Goal: Contribute content

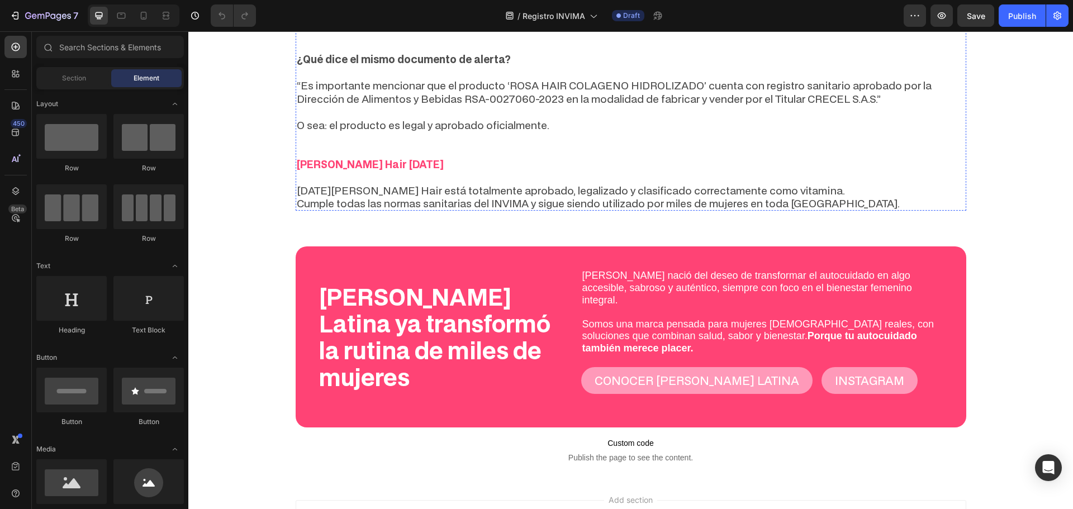
scroll to position [1852, 0]
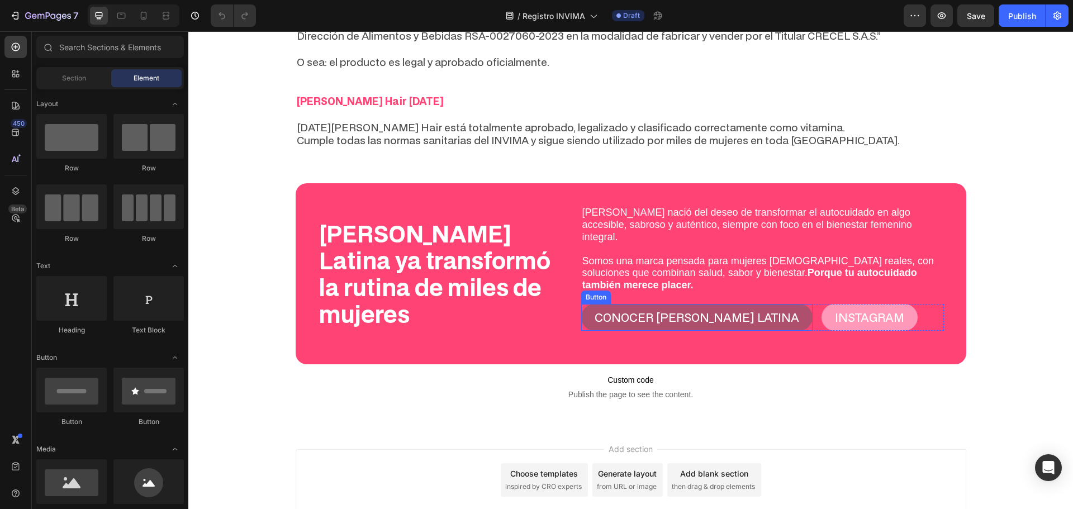
drag, startPoint x: 355, startPoint y: 337, endPoint x: 729, endPoint y: 259, distance: 381.5
click at [729, 304] on link "CONOCER [PERSON_NAME] LATINA" at bounding box center [696, 317] width 231 height 27
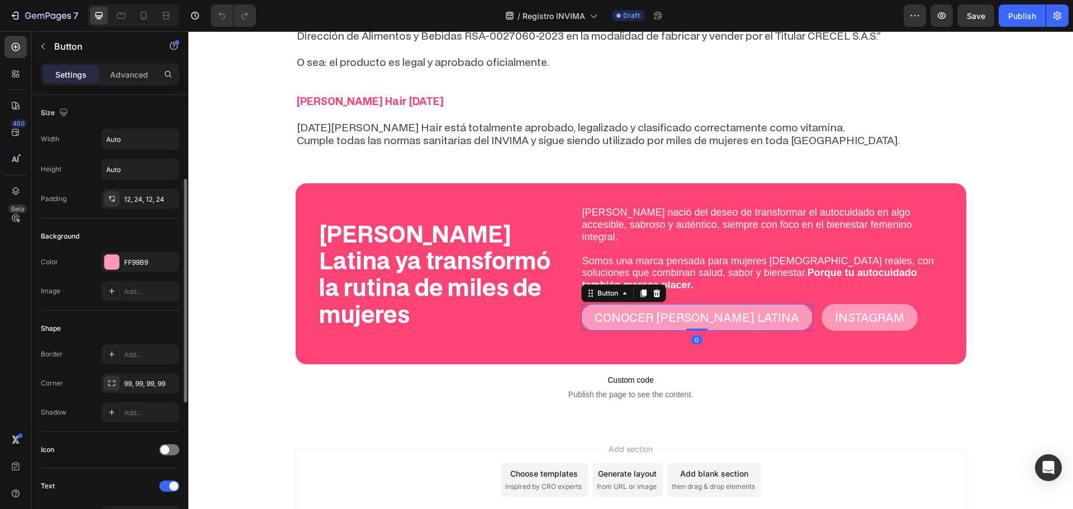
scroll to position [443, 0]
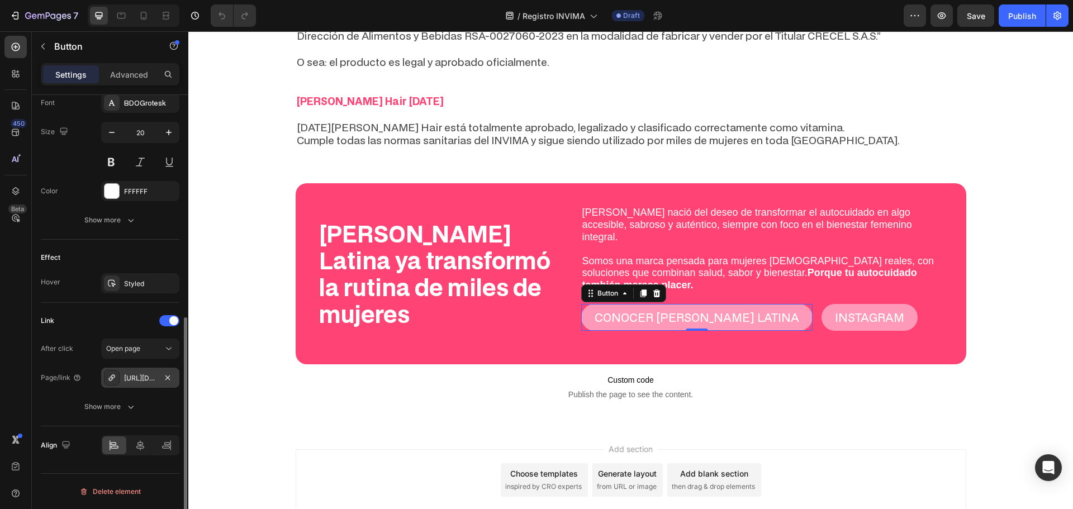
click at [139, 376] on div "[URL][DOMAIN_NAME]" at bounding box center [140, 378] width 32 height 10
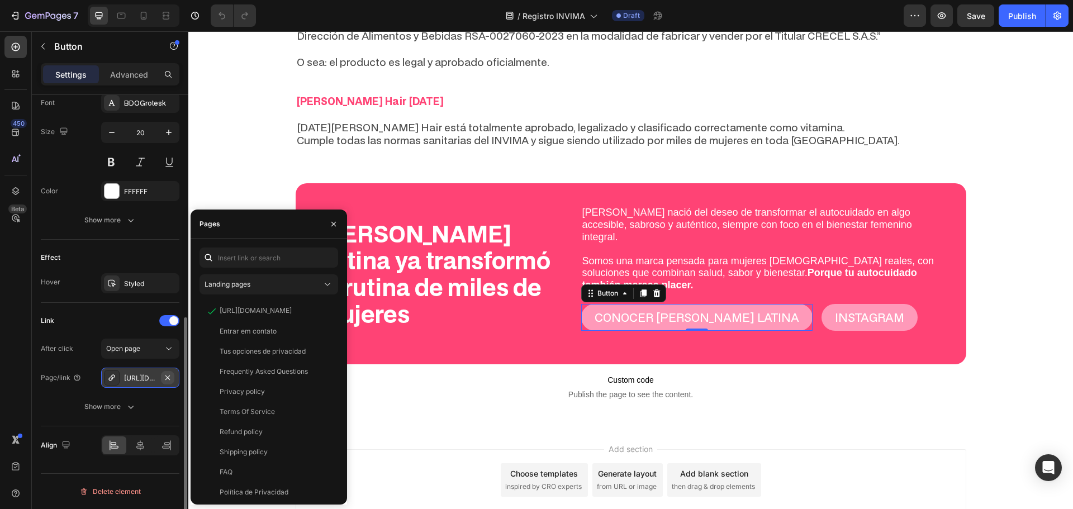
click at [169, 371] on button "button" at bounding box center [167, 377] width 13 height 13
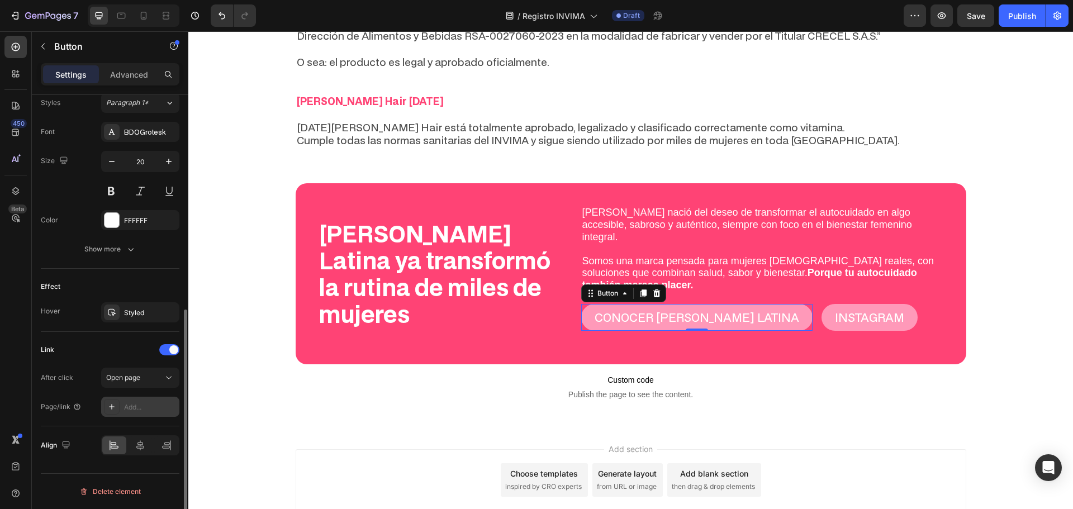
scroll to position [414, 0]
click at [141, 396] on div "After click Open page Page/link Add..." at bounding box center [110, 392] width 139 height 49
click at [141, 400] on div "Add..." at bounding box center [140, 407] width 78 height 20
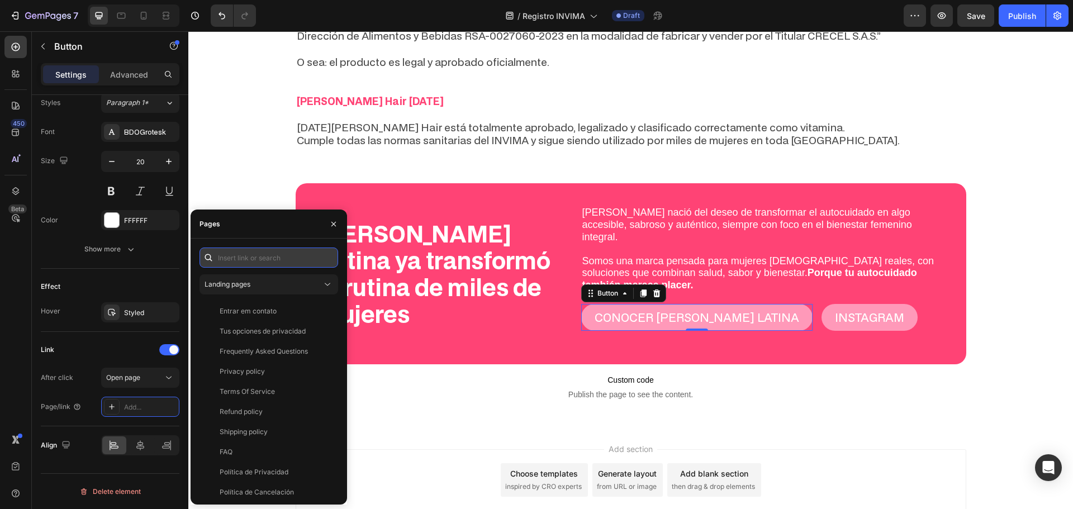
click at [263, 264] on input "text" at bounding box center [269, 258] width 139 height 20
paste input "[URL][DOMAIN_NAME]"
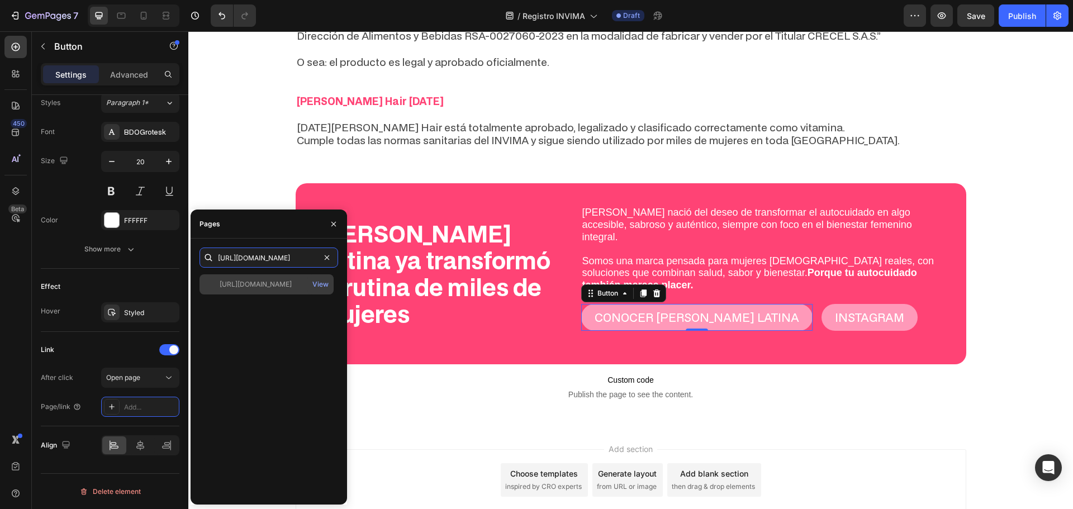
type input "[URL][DOMAIN_NAME]"
click at [271, 291] on div "[URL][DOMAIN_NAME] View" at bounding box center [267, 285] width 134 height 20
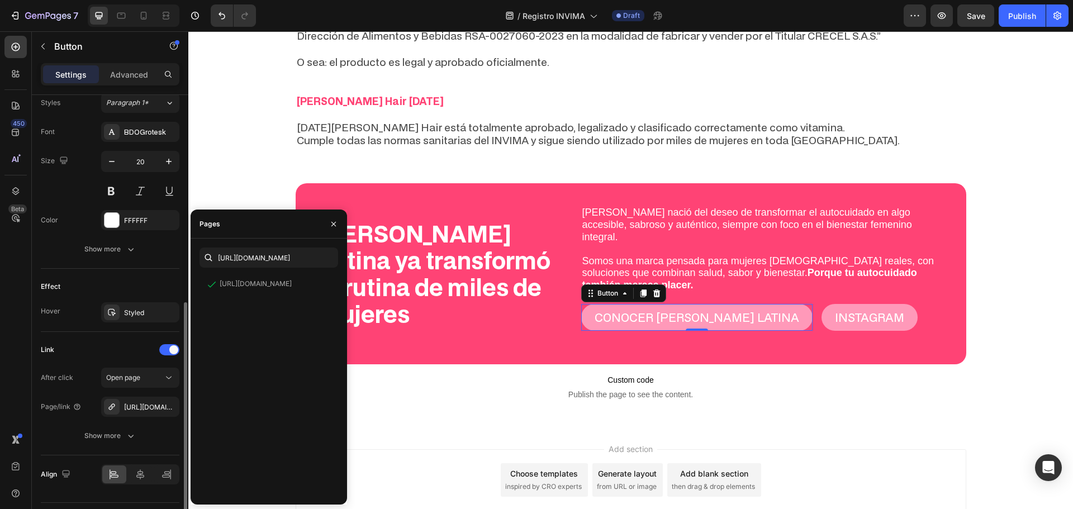
click at [112, 281] on div "Effect" at bounding box center [110, 287] width 139 height 18
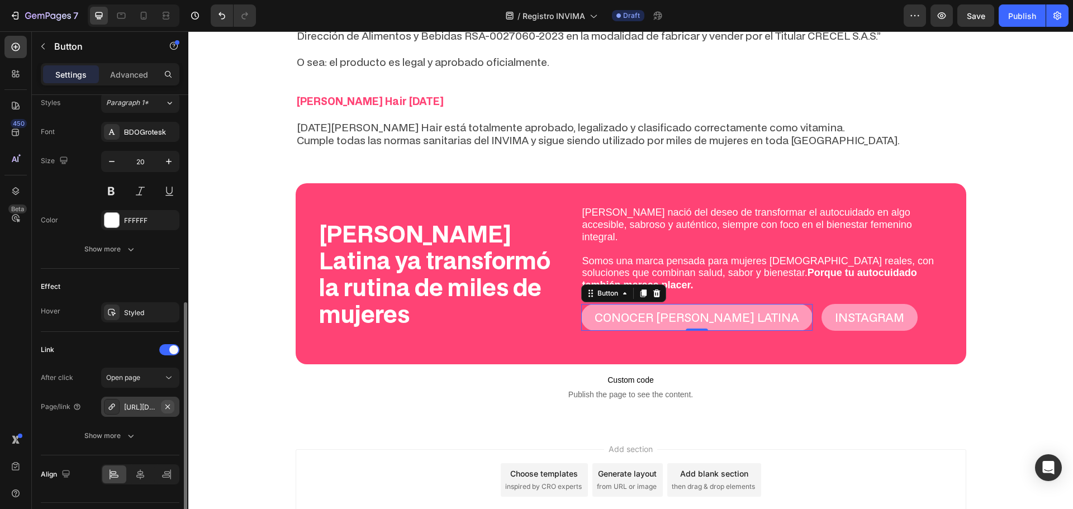
click at [167, 407] on icon "button" at bounding box center [167, 407] width 9 height 9
click at [145, 408] on div "Add..." at bounding box center [150, 408] width 53 height 10
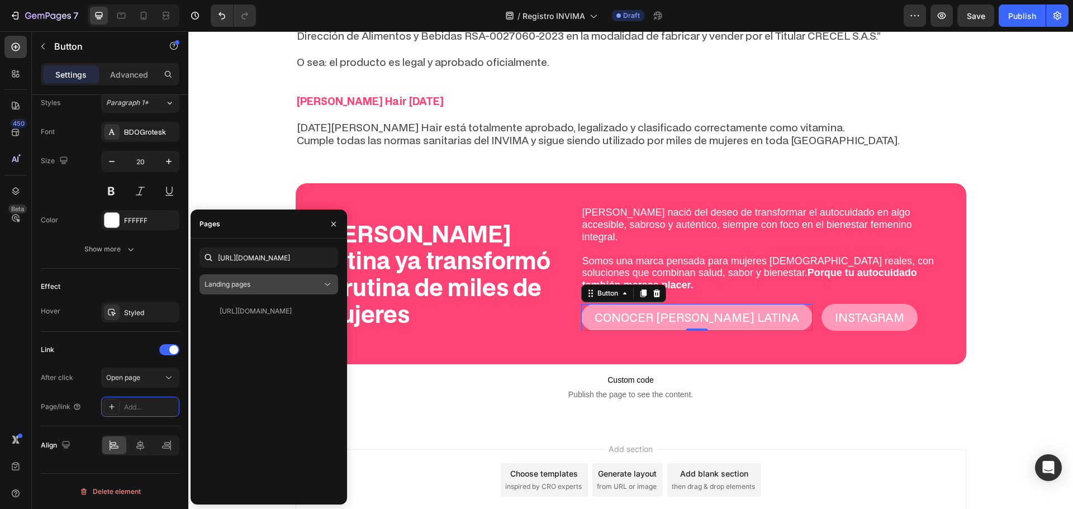
click at [310, 282] on div "Landing pages" at bounding box center [263, 285] width 117 height 10
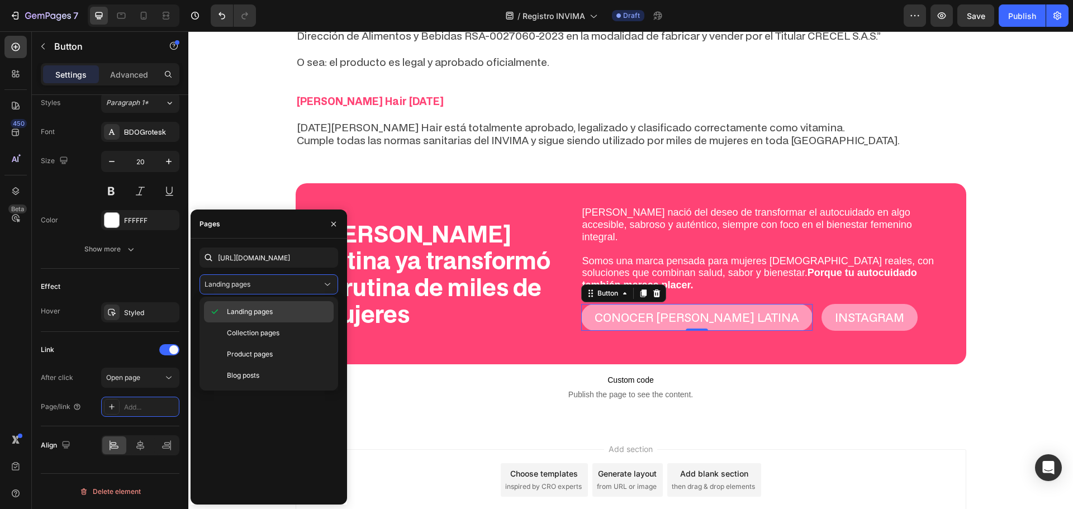
click at [287, 313] on p "Landing pages" at bounding box center [278, 312] width 102 height 10
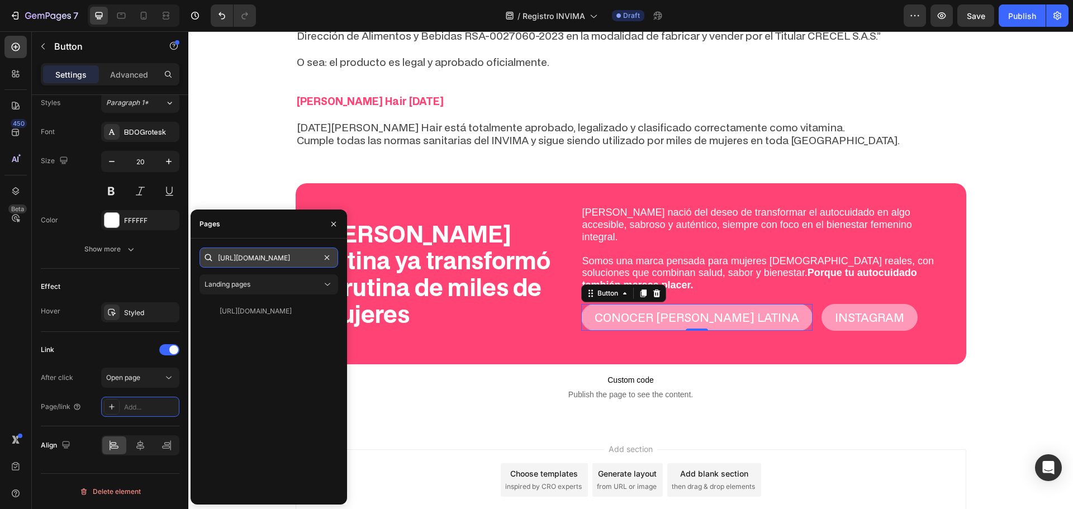
click at [275, 261] on input "[URL][DOMAIN_NAME]" at bounding box center [269, 258] width 139 height 20
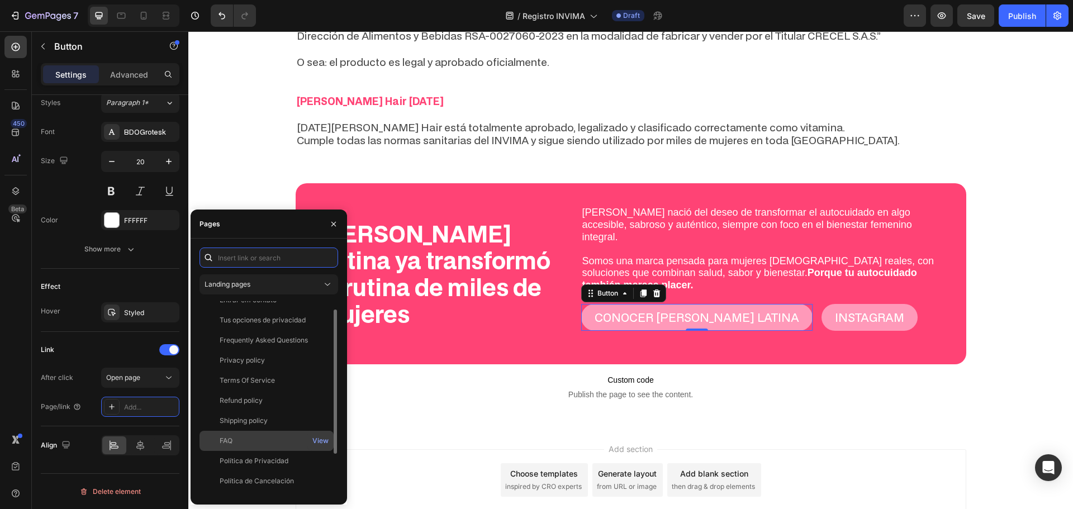
scroll to position [0, 0]
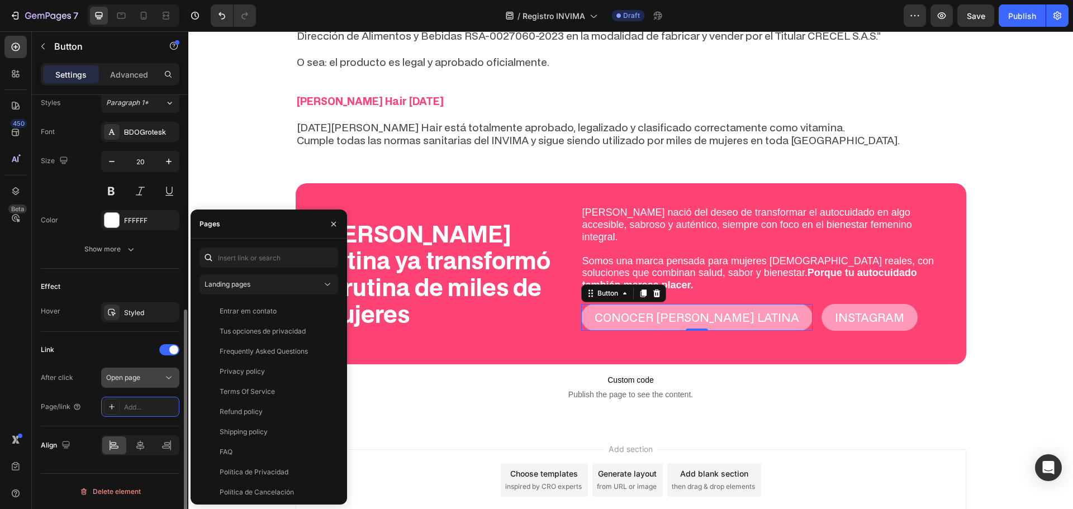
click at [154, 380] on div "Open page" at bounding box center [134, 378] width 57 height 10
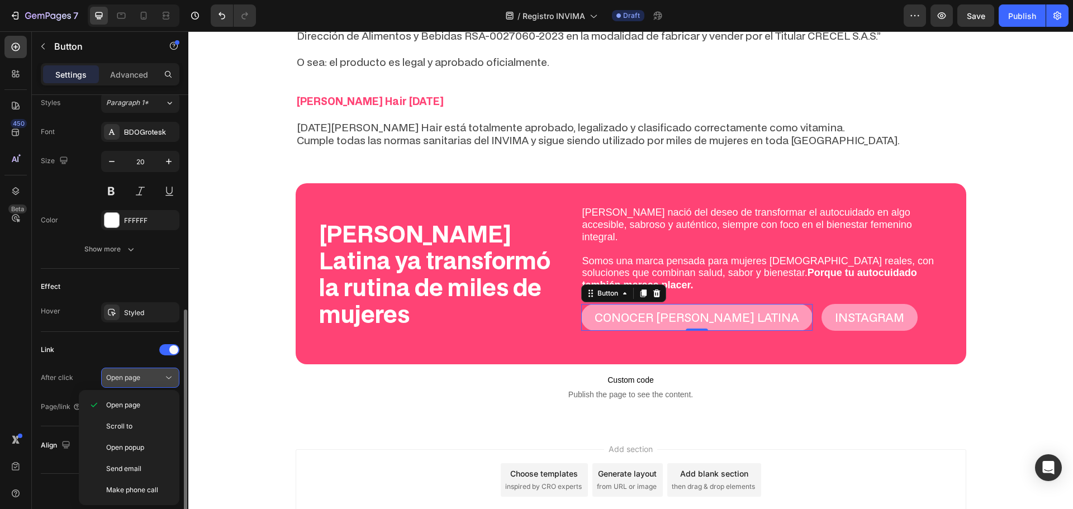
click at [154, 380] on div "Open page" at bounding box center [134, 378] width 57 height 10
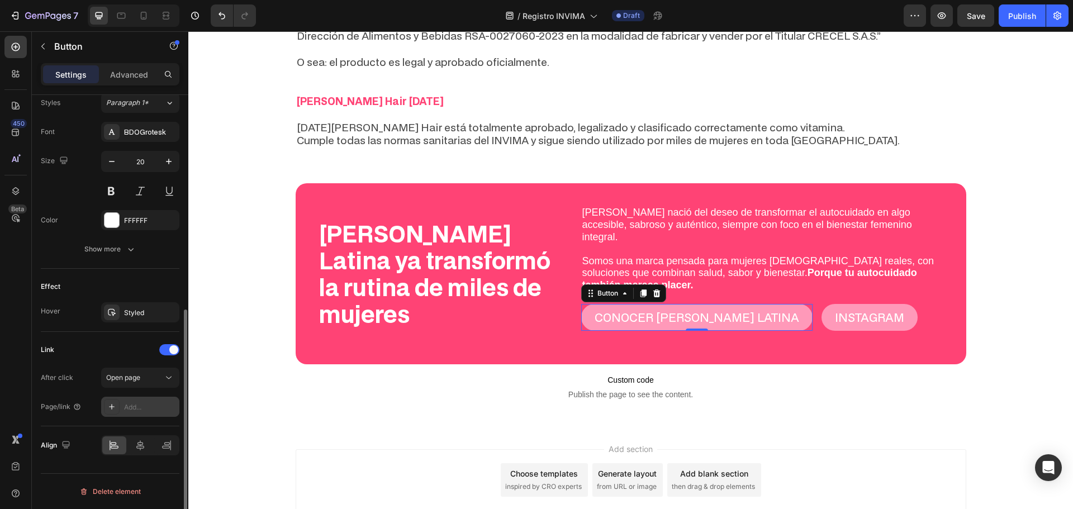
click at [155, 409] on div "Add..." at bounding box center [150, 408] width 53 height 10
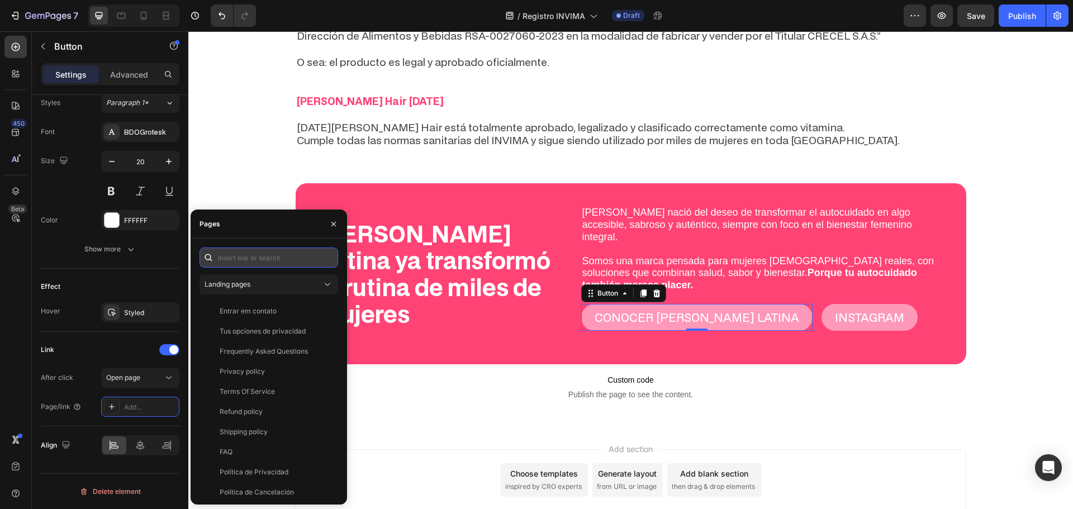
click at [277, 254] on input "text" at bounding box center [269, 258] width 139 height 20
paste input "[URL][DOMAIN_NAME]"
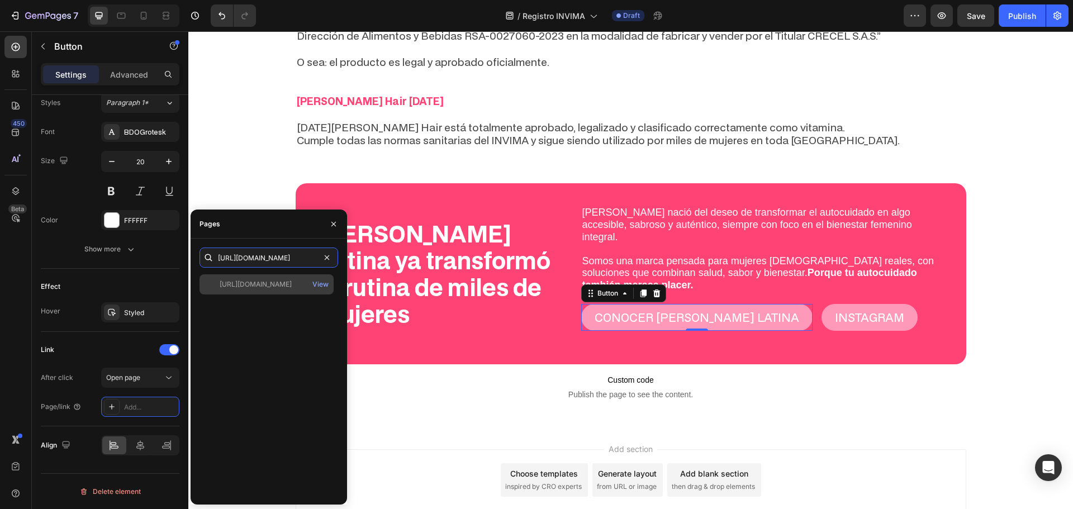
type input "[URL][DOMAIN_NAME]"
click at [277, 281] on div "[URL][DOMAIN_NAME]" at bounding box center [256, 285] width 72 height 10
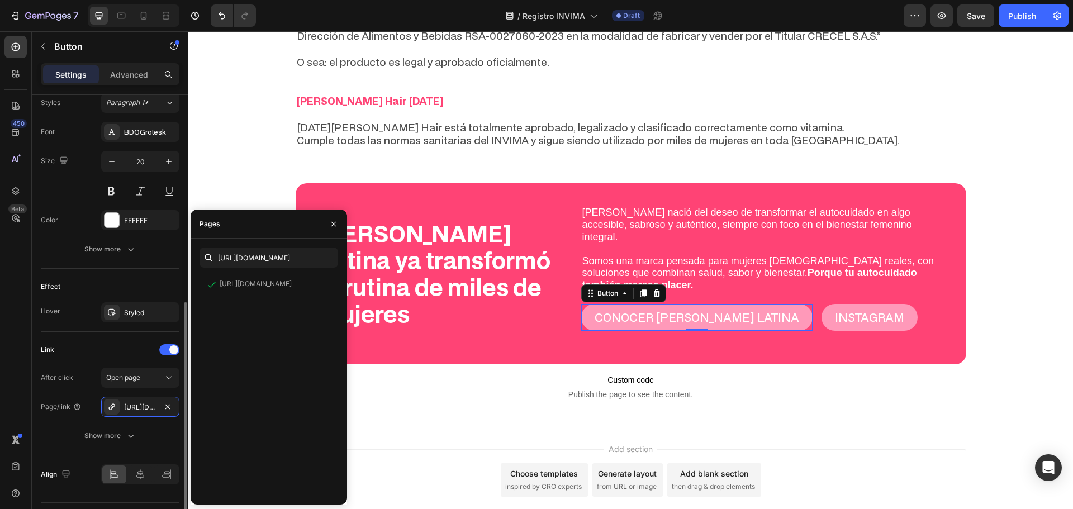
click at [110, 348] on div "Link" at bounding box center [110, 350] width 139 height 18
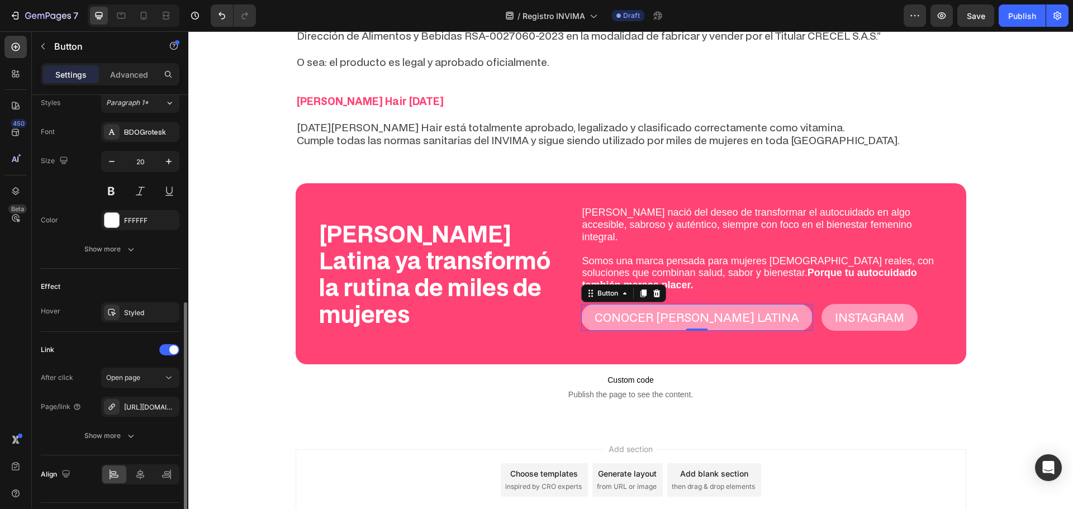
drag, startPoint x: 115, startPoint y: 418, endPoint x: 114, endPoint y: 424, distance: 6.2
click at [115, 419] on div "After click Open page Page/link [URL][DOMAIN_NAME] Show more" at bounding box center [110, 407] width 139 height 78
click at [114, 432] on div "Show more" at bounding box center [110, 436] width 52 height 11
click at [111, 334] on div "Link After click Open page Page/link [URL][DOMAIN_NAME] Open new tab Yes No Fol…" at bounding box center [110, 423] width 139 height 182
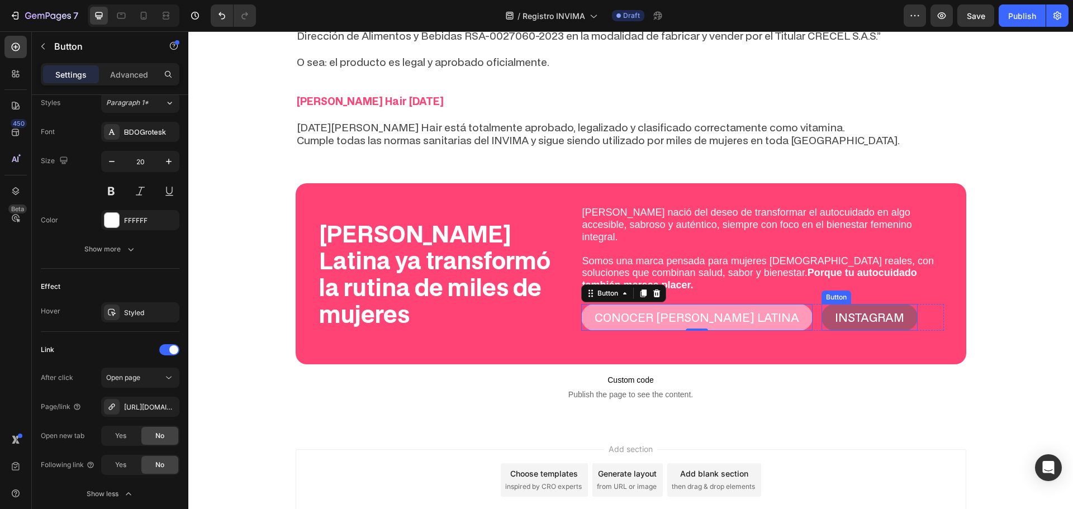
click at [822, 304] on link "INSTAGRAM" at bounding box center [870, 317] width 96 height 27
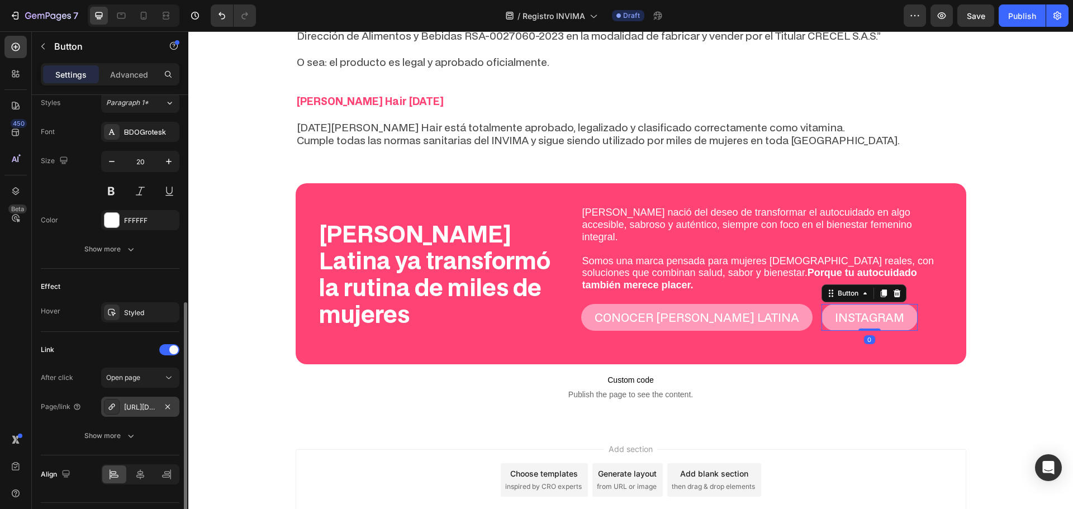
click at [141, 412] on div "[URL][DOMAIN_NAME]" at bounding box center [140, 408] width 32 height 10
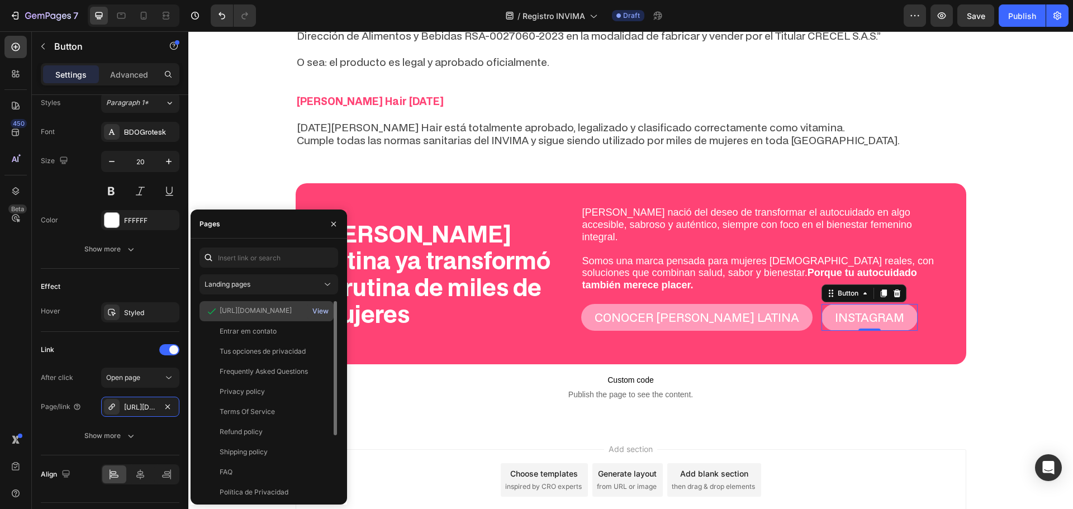
click at [321, 310] on div "View" at bounding box center [321, 311] width 16 height 10
click at [209, 183] on div "[PERSON_NAME] Latina ya transformó la rutina de miles de mujeres Text Block [PE…" at bounding box center [630, 295] width 885 height 225
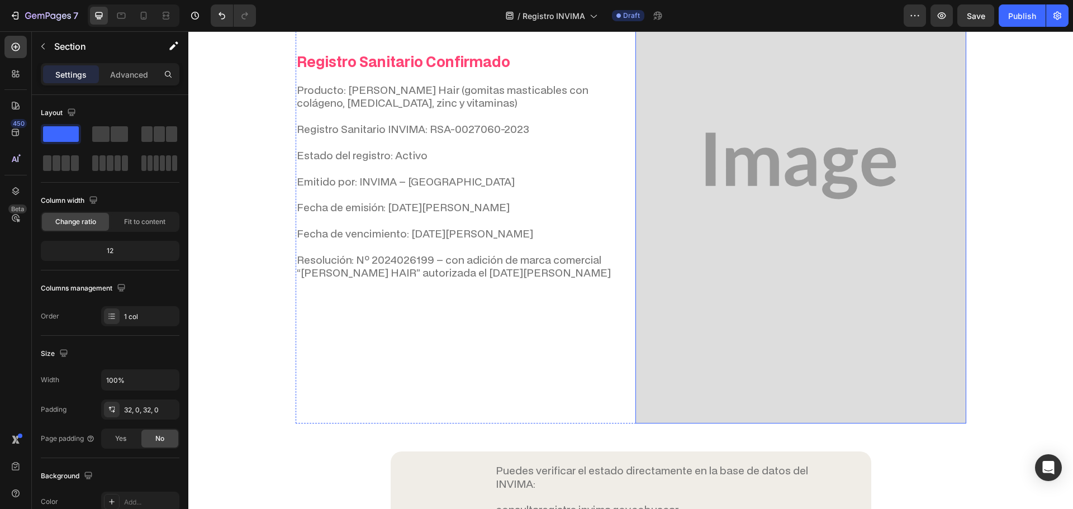
scroll to position [734, 0]
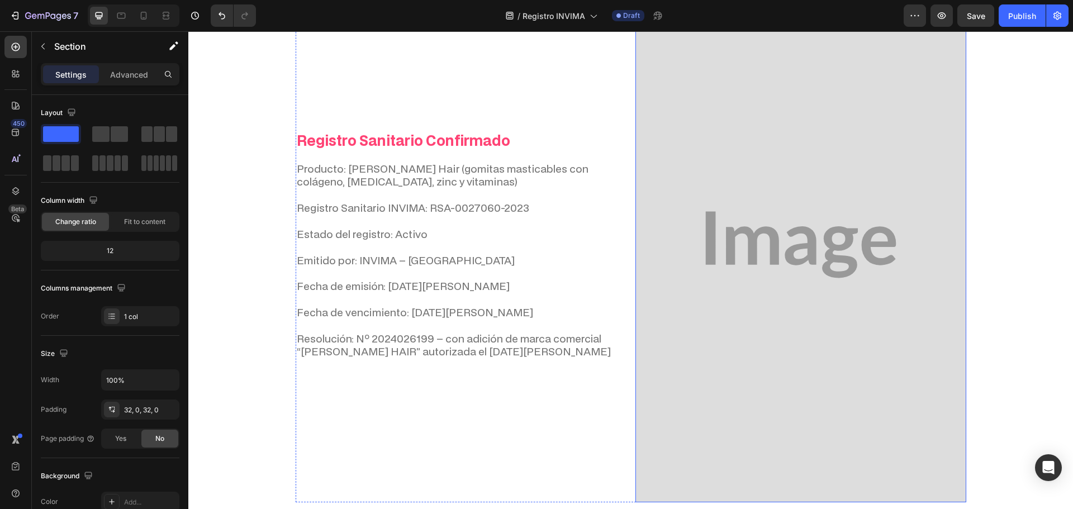
drag, startPoint x: 315, startPoint y: 219, endPoint x: 684, endPoint y: 210, distance: 369.7
click at [684, 210] on img at bounding box center [801, 245] width 331 height 516
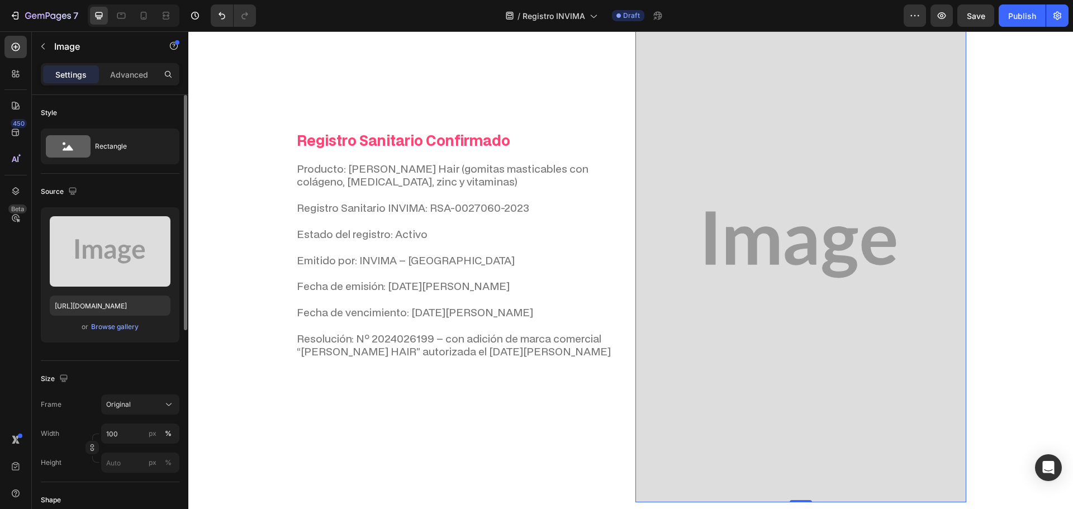
click at [111, 321] on div "or Browse gallery" at bounding box center [110, 326] width 121 height 13
click at [112, 329] on div "Browse gallery" at bounding box center [115, 327] width 48 height 10
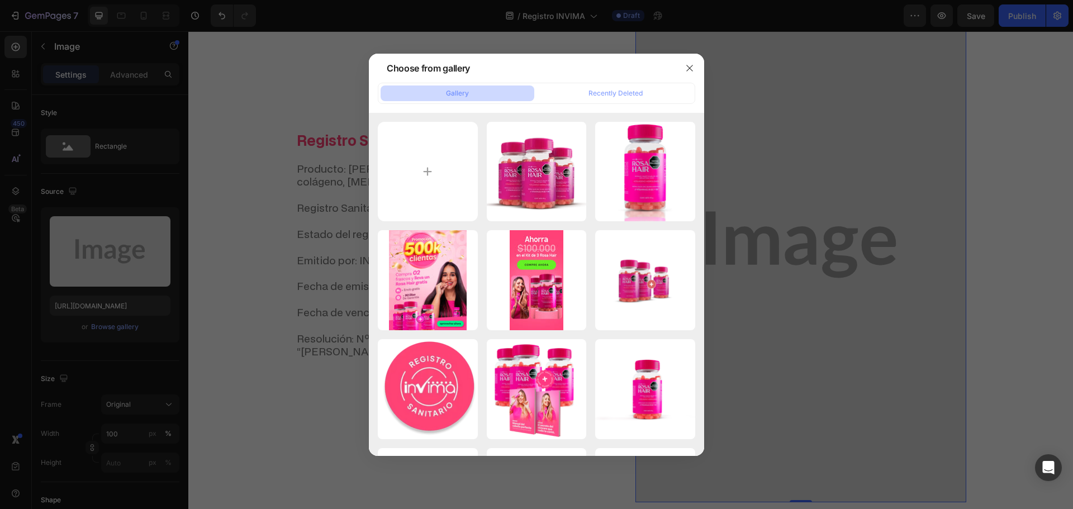
type input "C:\fakepath\gempages_579051959273653041-1c78d926-8ef3-48e7-a816-099040035615.we…"
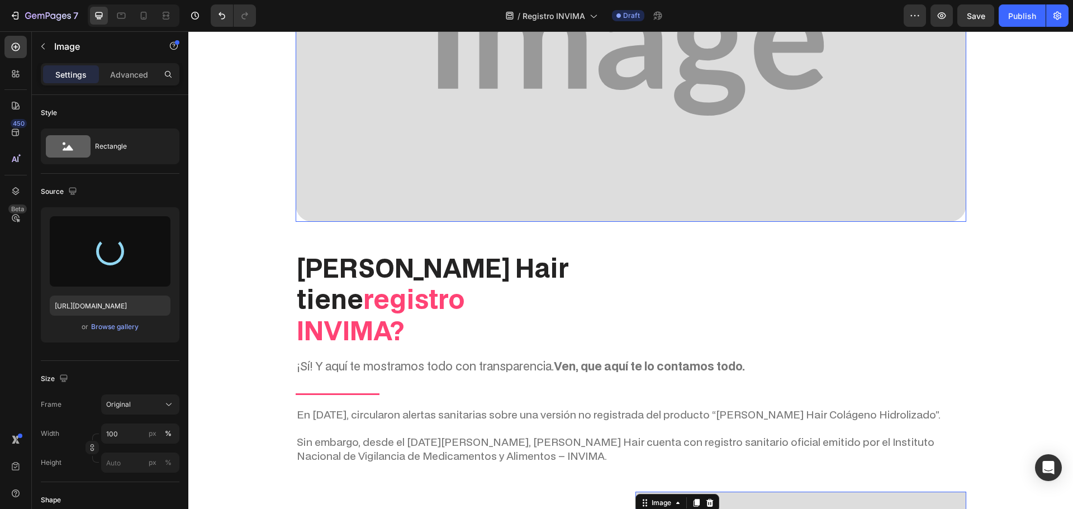
scroll to position [391, 0]
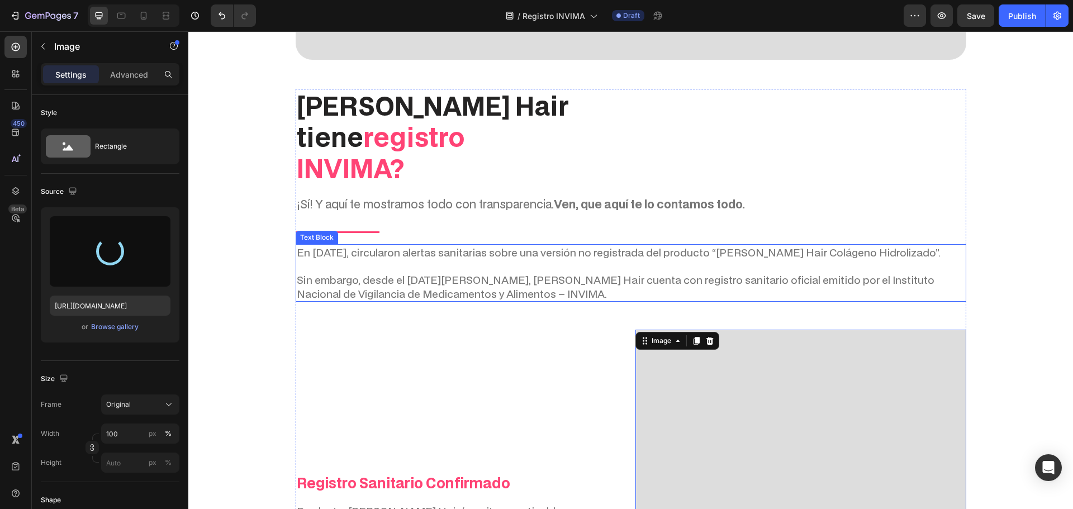
type input "[URL][DOMAIN_NAME]"
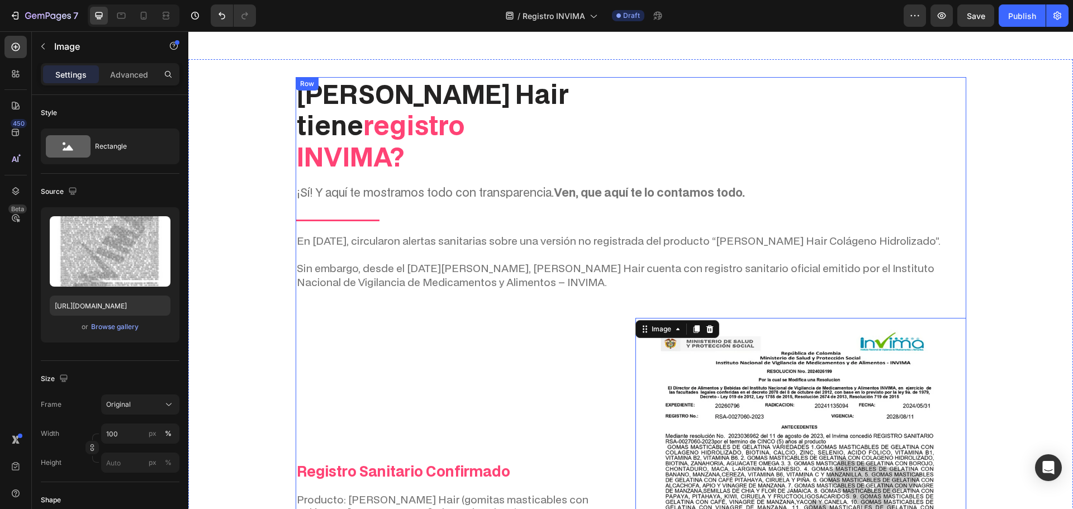
scroll to position [168, 0]
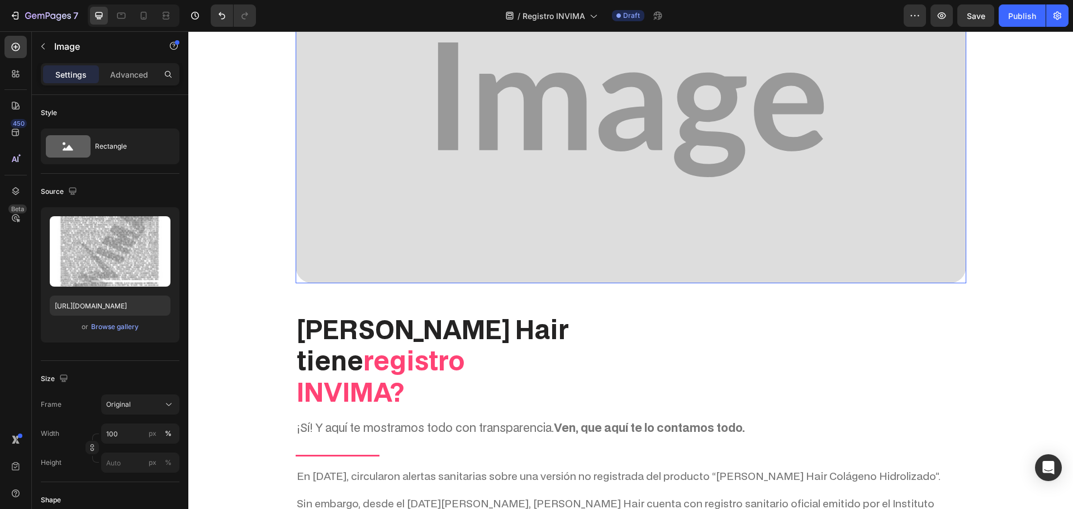
click at [383, 149] on img at bounding box center [631, 109] width 671 height 347
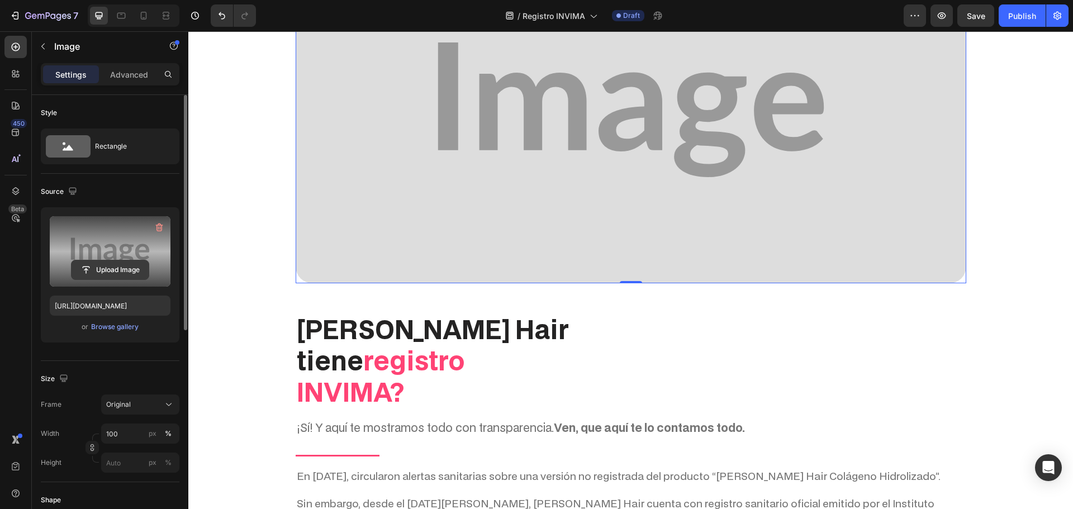
click at [122, 271] on input "file" at bounding box center [110, 270] width 77 height 19
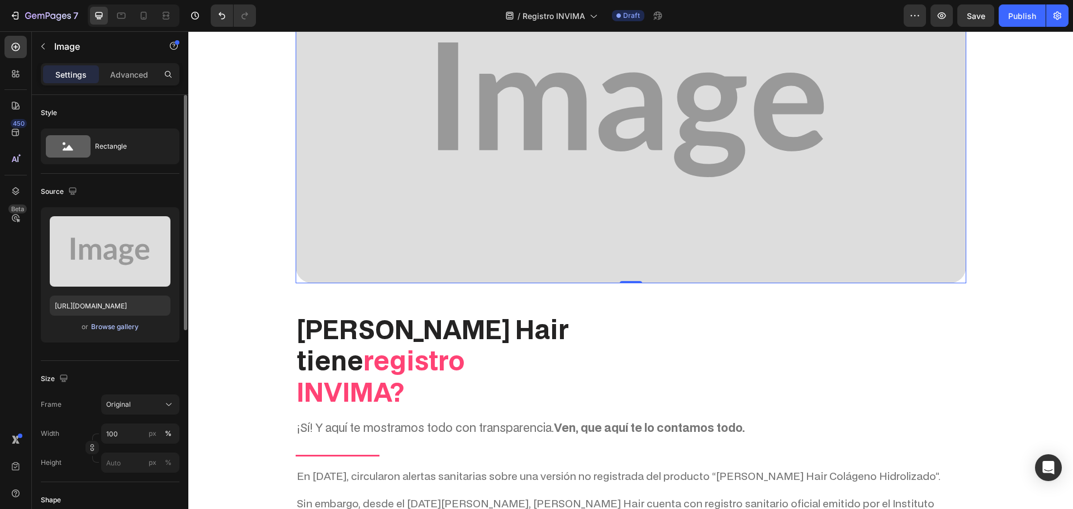
click at [120, 329] on div "Browse gallery" at bounding box center [115, 327] width 48 height 10
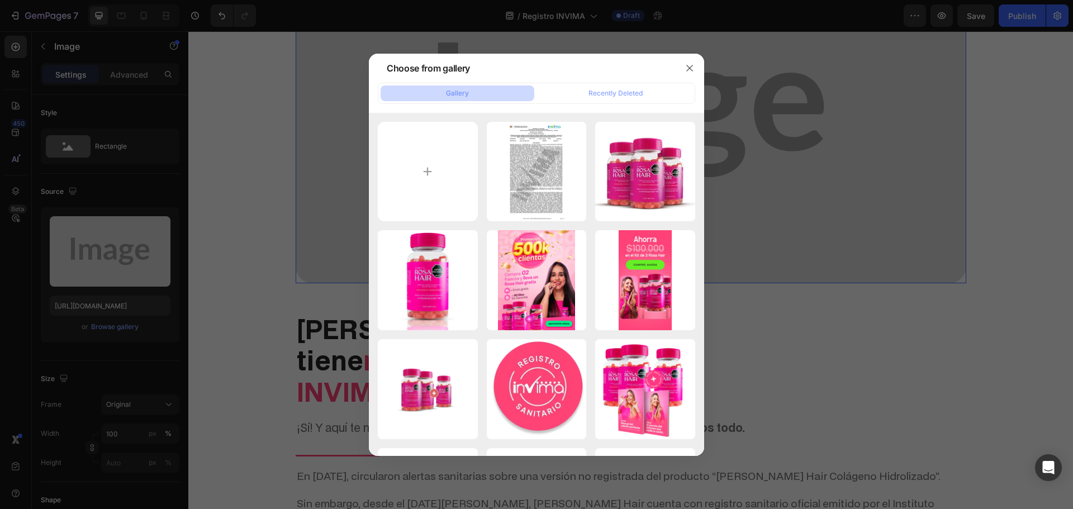
type input "C:\fakepath\gempages_579051959273653041-e85c5a63-e3b6-49a4-9b4f-de0b92aa166c.we…"
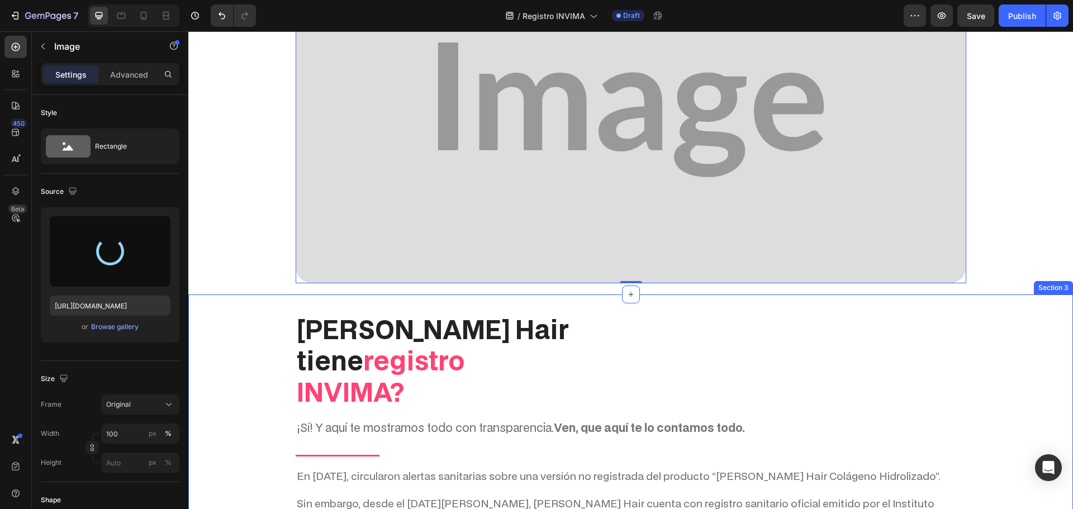
type input "[URL][DOMAIN_NAME]"
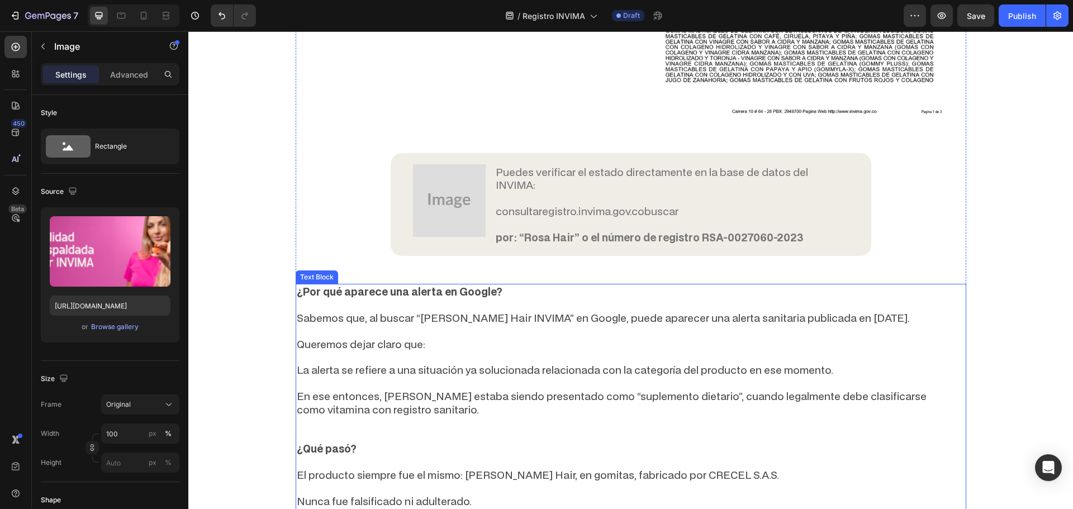
scroll to position [895, 0]
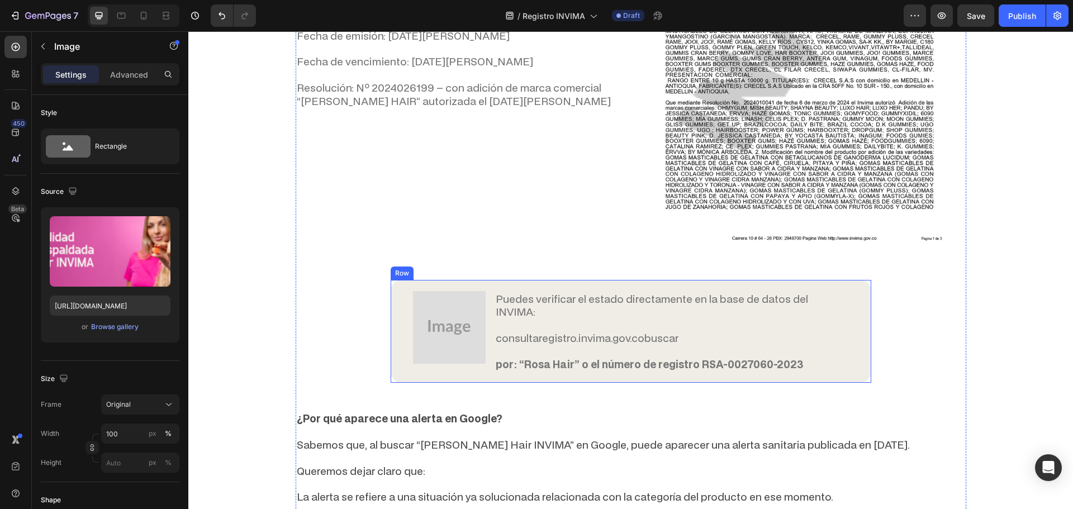
click at [446, 311] on img at bounding box center [449, 327] width 73 height 73
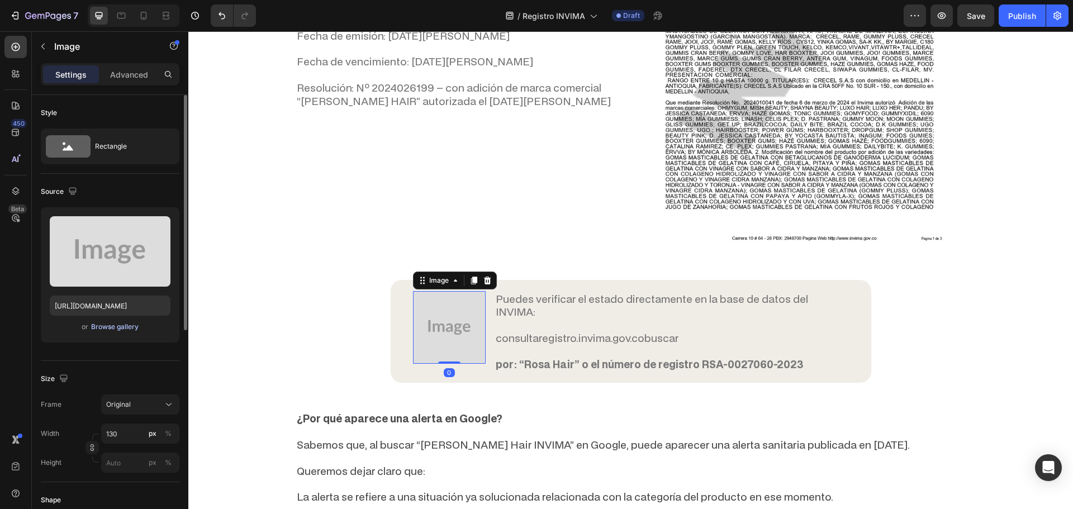
click at [120, 332] on button "Browse gallery" at bounding box center [115, 326] width 49 height 11
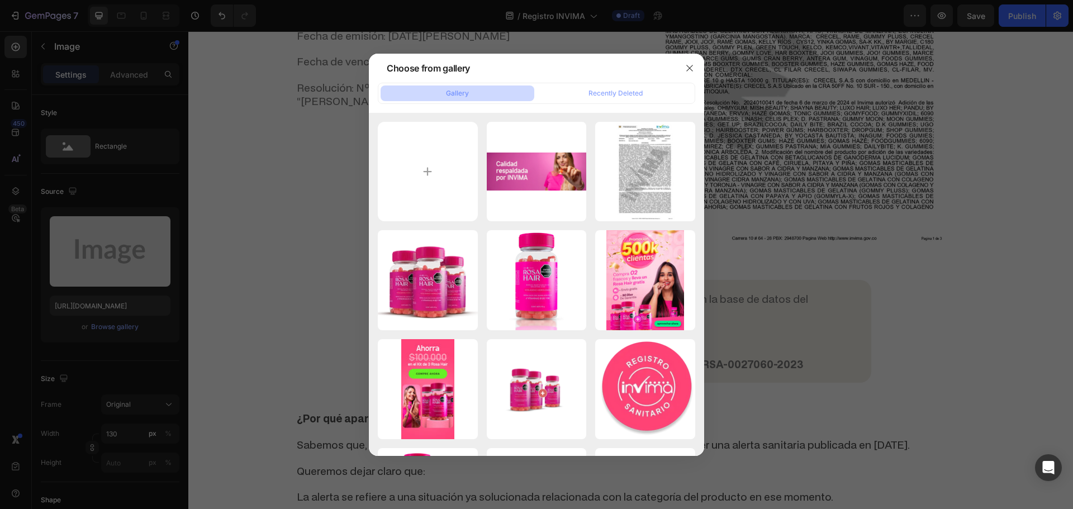
type input "C:\fakepath\gempages_579051959273653041-b18fc70f-a001-4a0f-a2ef-cd9711e66503.we…"
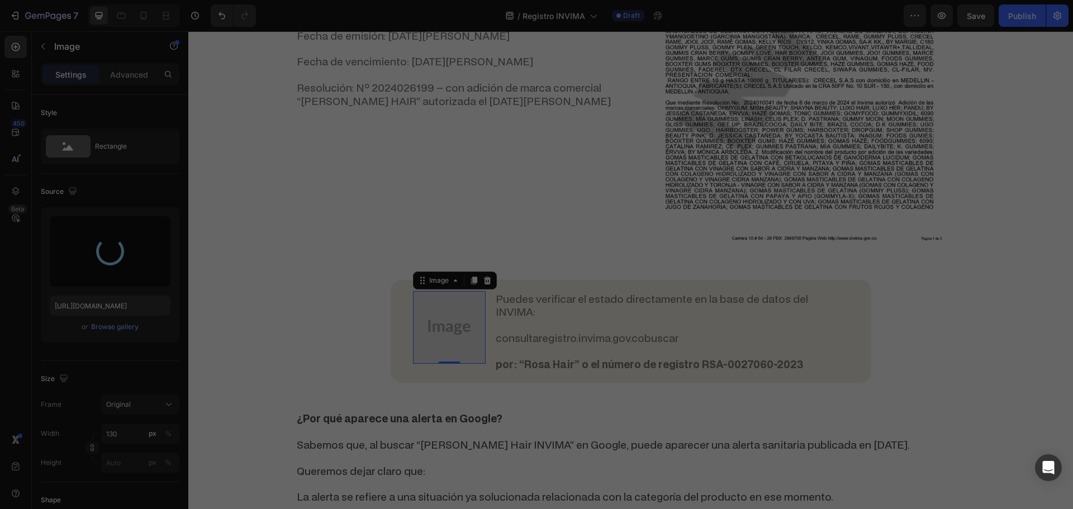
type input "[URL][DOMAIN_NAME]"
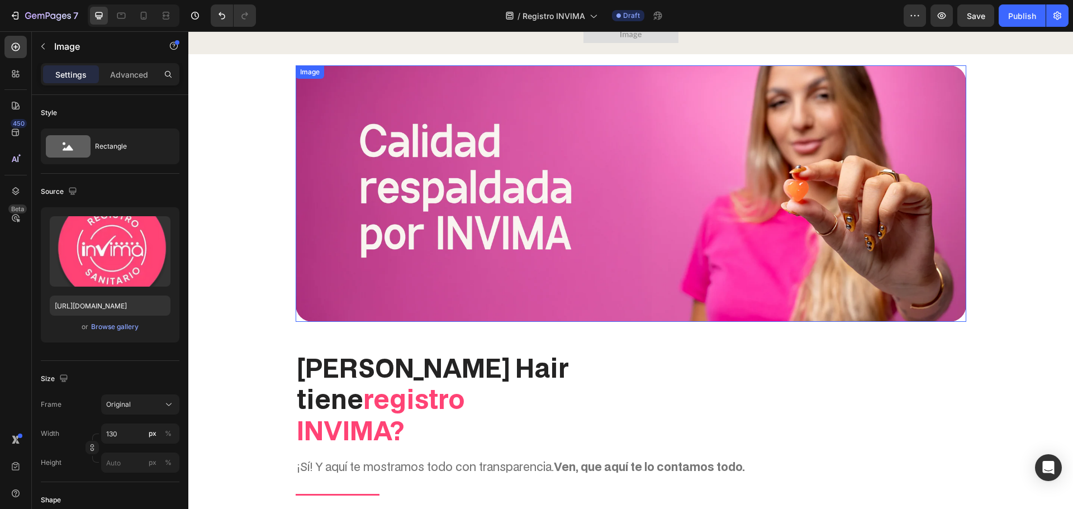
scroll to position [0, 0]
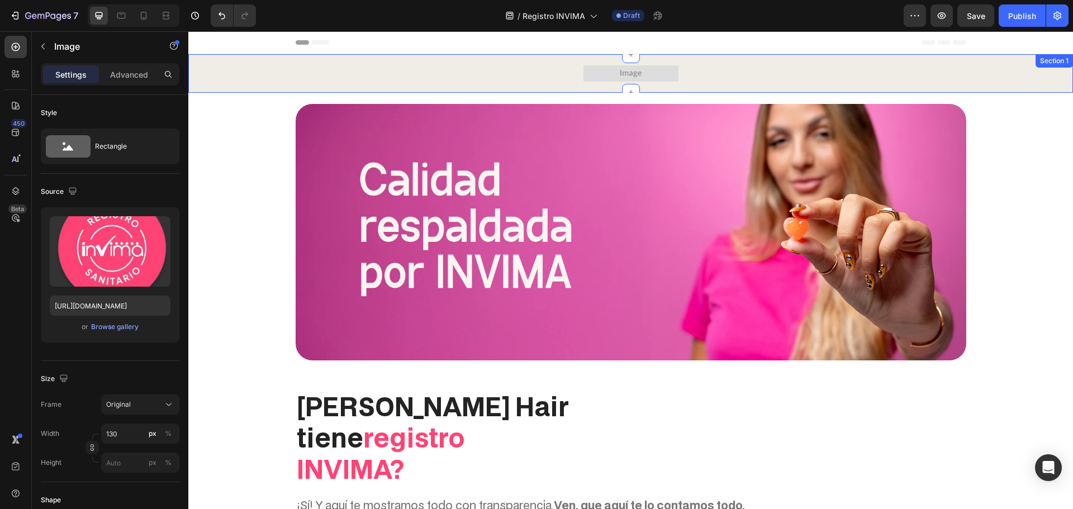
click at [639, 67] on img at bounding box center [631, 73] width 95 height 16
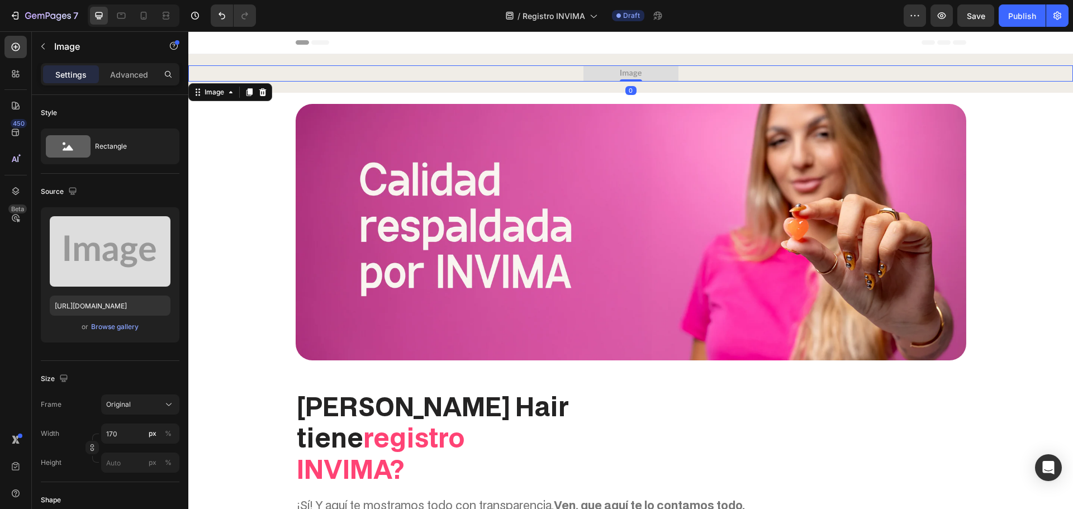
click at [641, 71] on img at bounding box center [631, 73] width 95 height 16
click at [104, 331] on div "Browse gallery" at bounding box center [115, 327] width 48 height 10
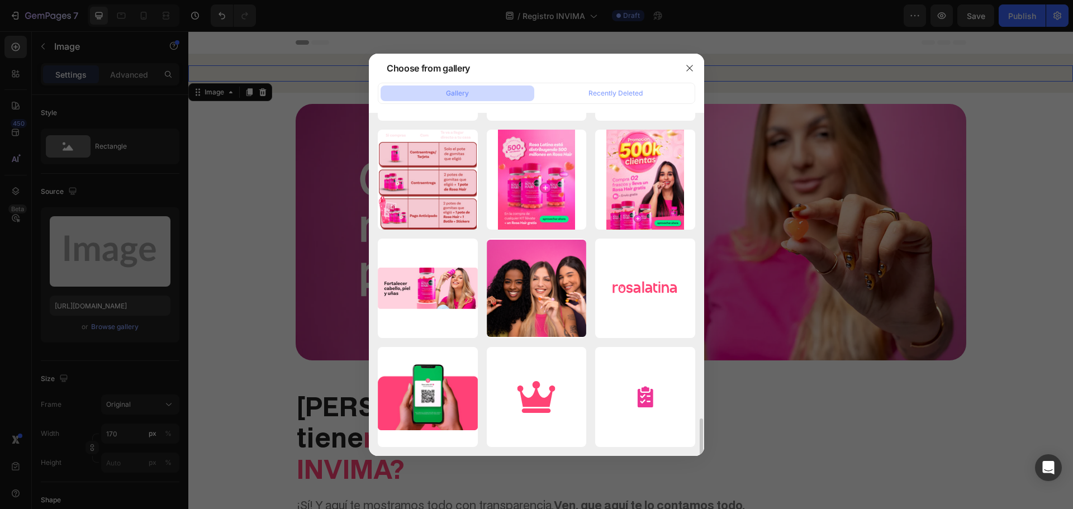
scroll to position [2225, 0]
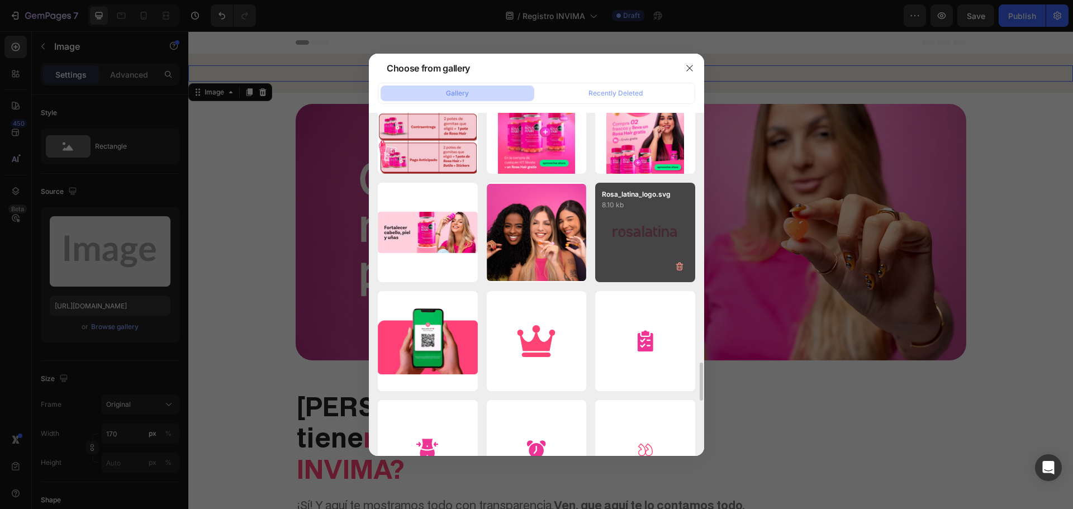
click at [626, 244] on div "Rosa_latina_logo.svg 8.10 kb" at bounding box center [645, 233] width 100 height 100
type input "[URL][DOMAIN_NAME]"
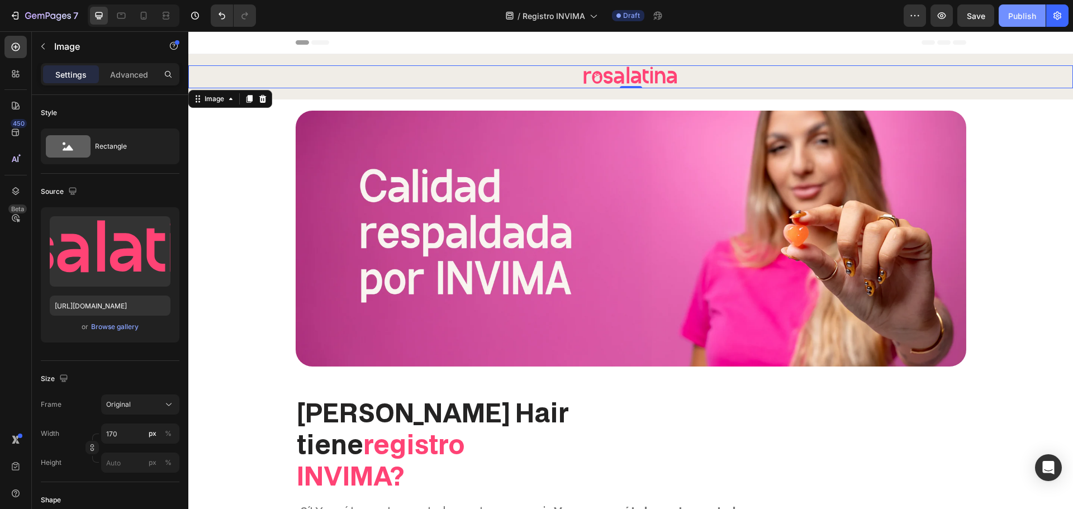
click at [1019, 16] on div "Publish" at bounding box center [1023, 16] width 28 height 12
